Goal: Navigation & Orientation: Go to known website

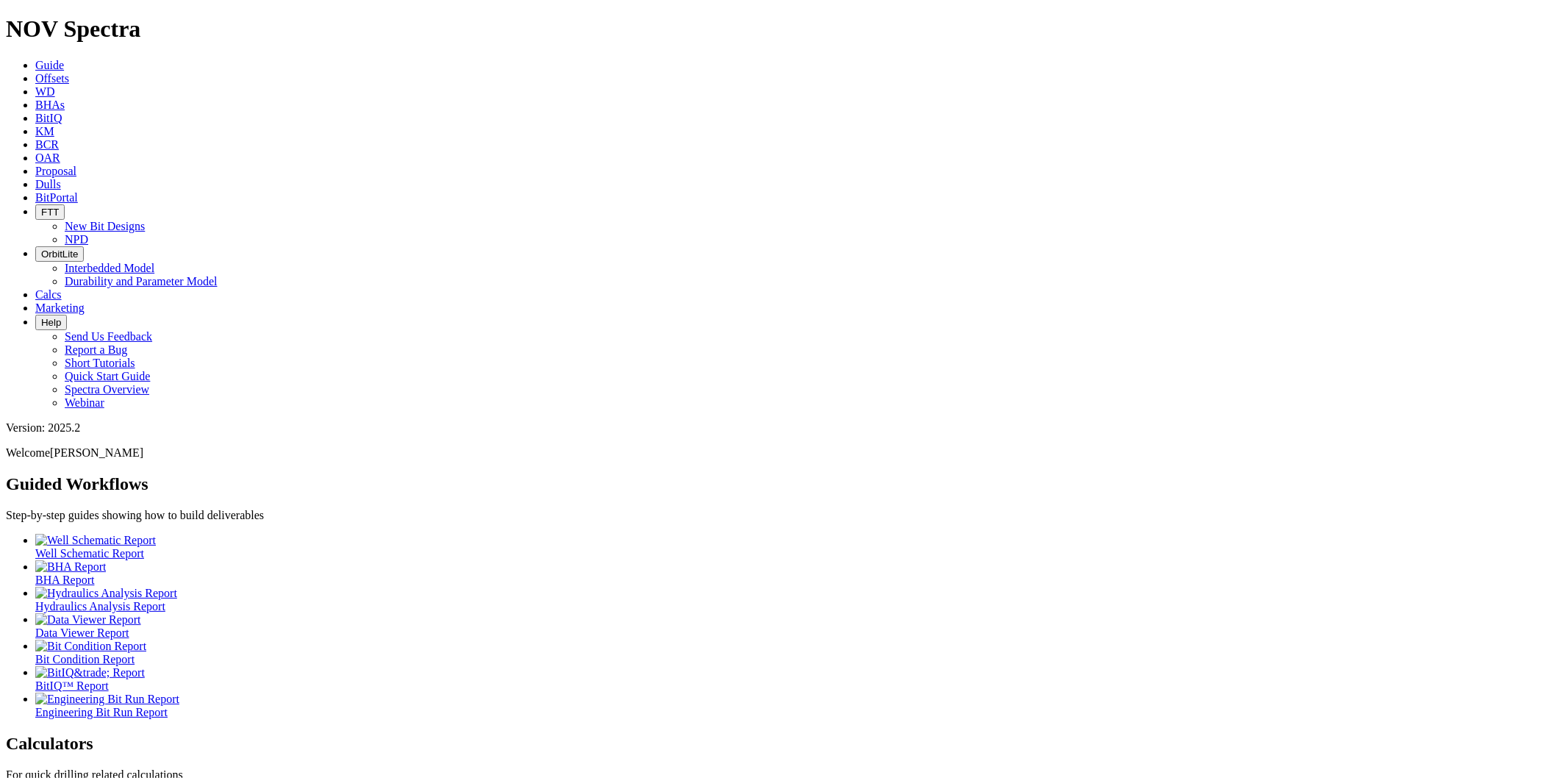
click at [78, 191] on span "BitPortal" at bounding box center [57, 197] width 43 height 13
